Goal: Task Accomplishment & Management: Manage account settings

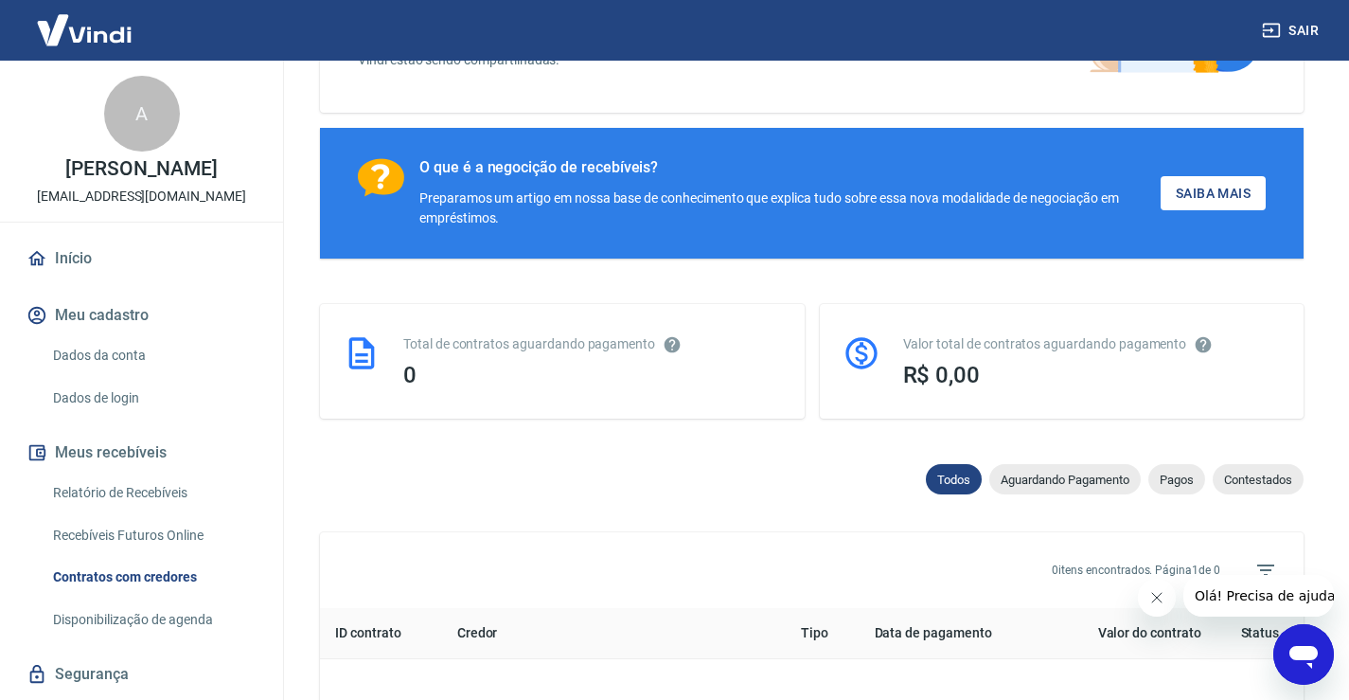
scroll to position [284, 0]
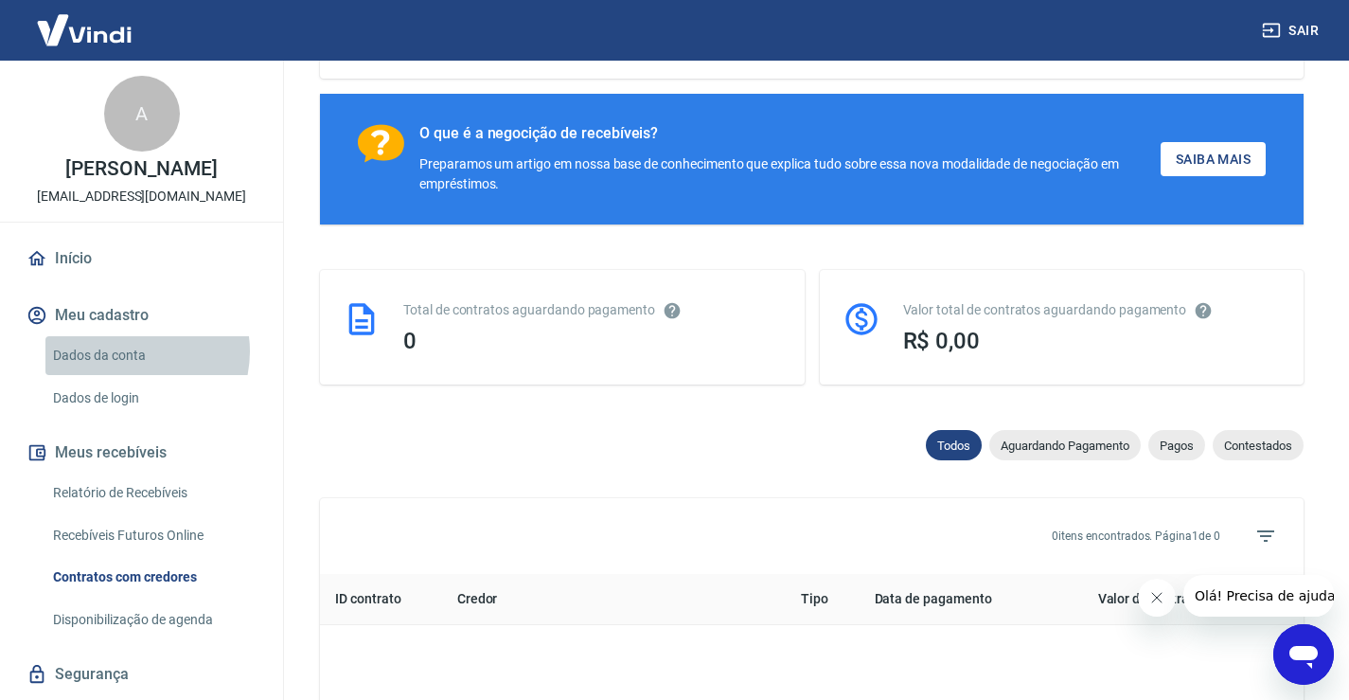
click at [133, 351] on link "Dados da conta" at bounding box center [152, 355] width 215 height 39
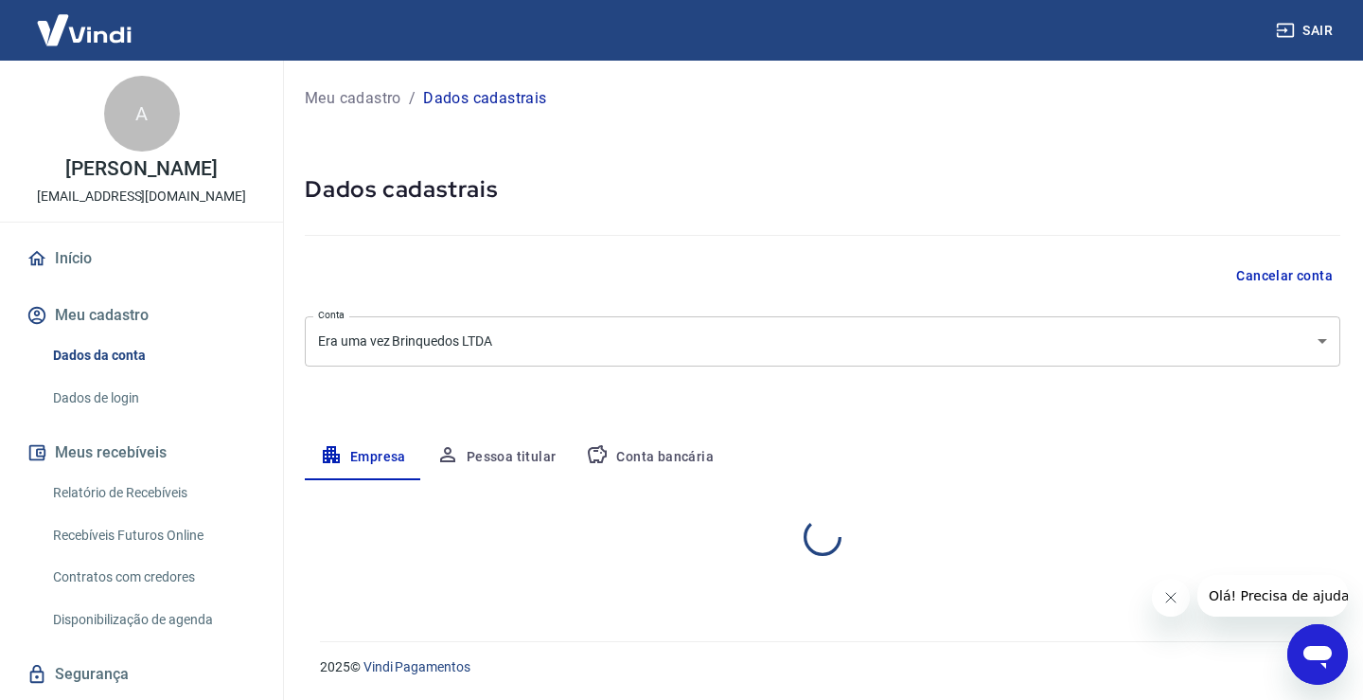
select select "DF"
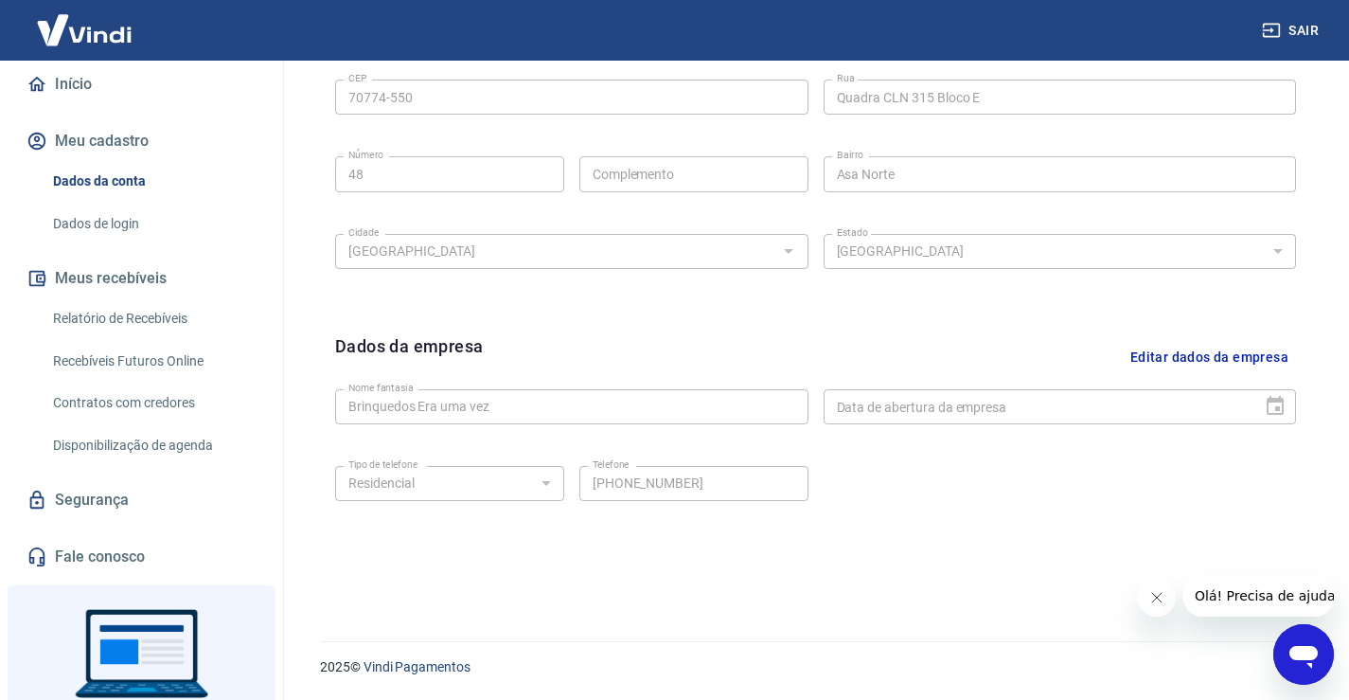
scroll to position [189, 0]
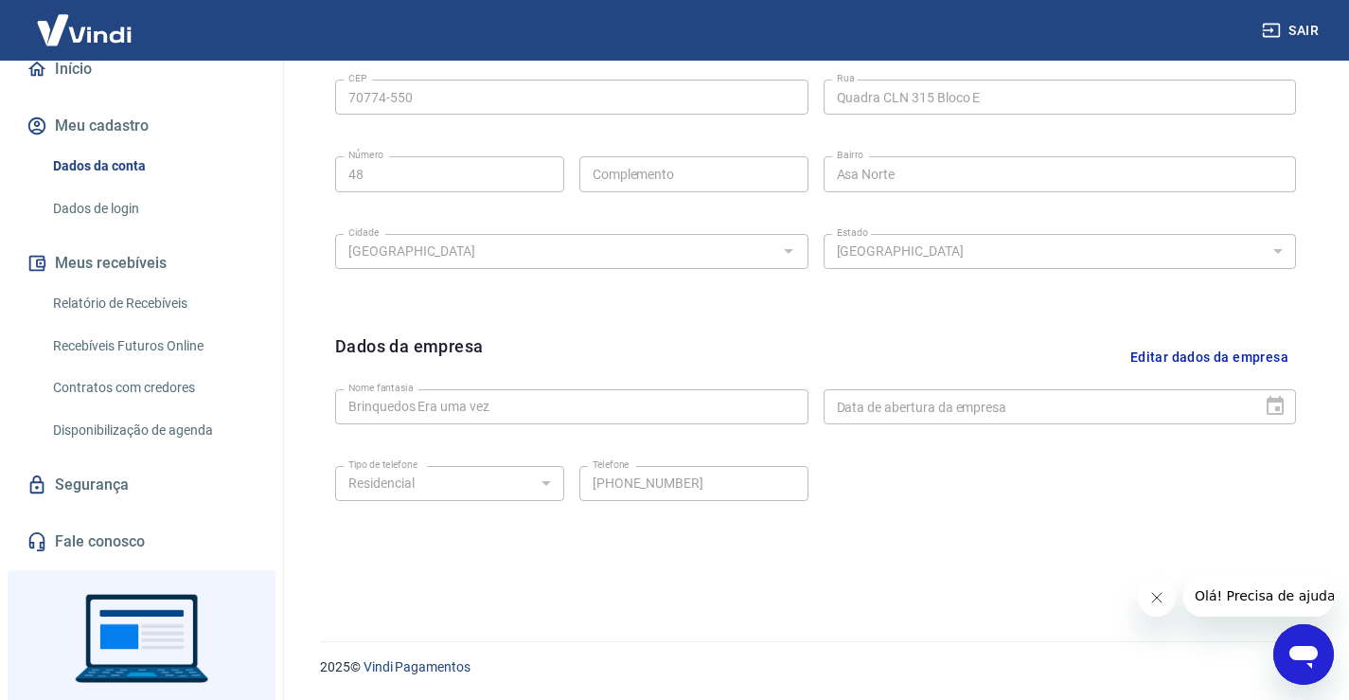
click at [169, 302] on link "Relatório de Recebíveis" at bounding box center [152, 303] width 215 height 39
